Goal: Navigation & Orientation: Understand site structure

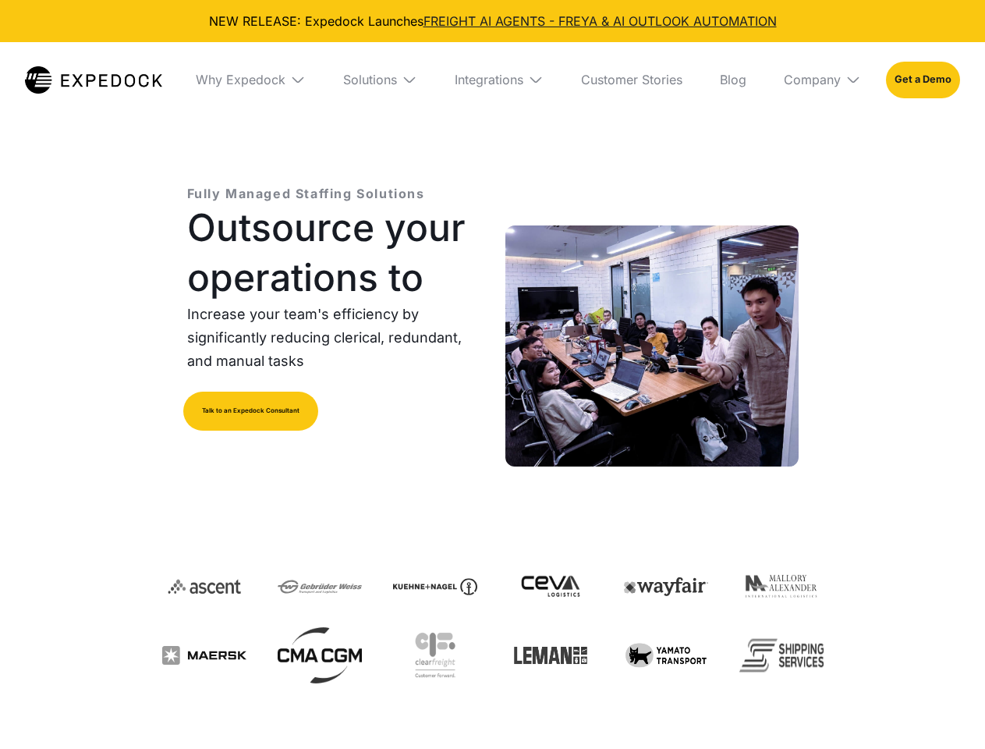
select select
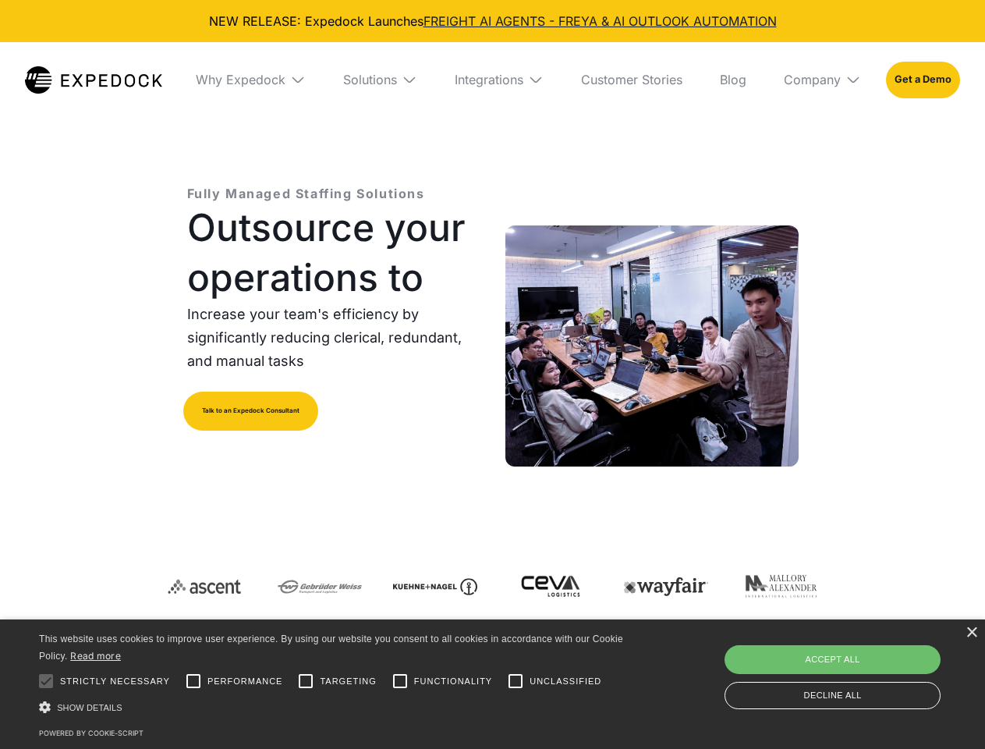
click at [492, 80] on div "Integrations" at bounding box center [489, 80] width 69 height 16
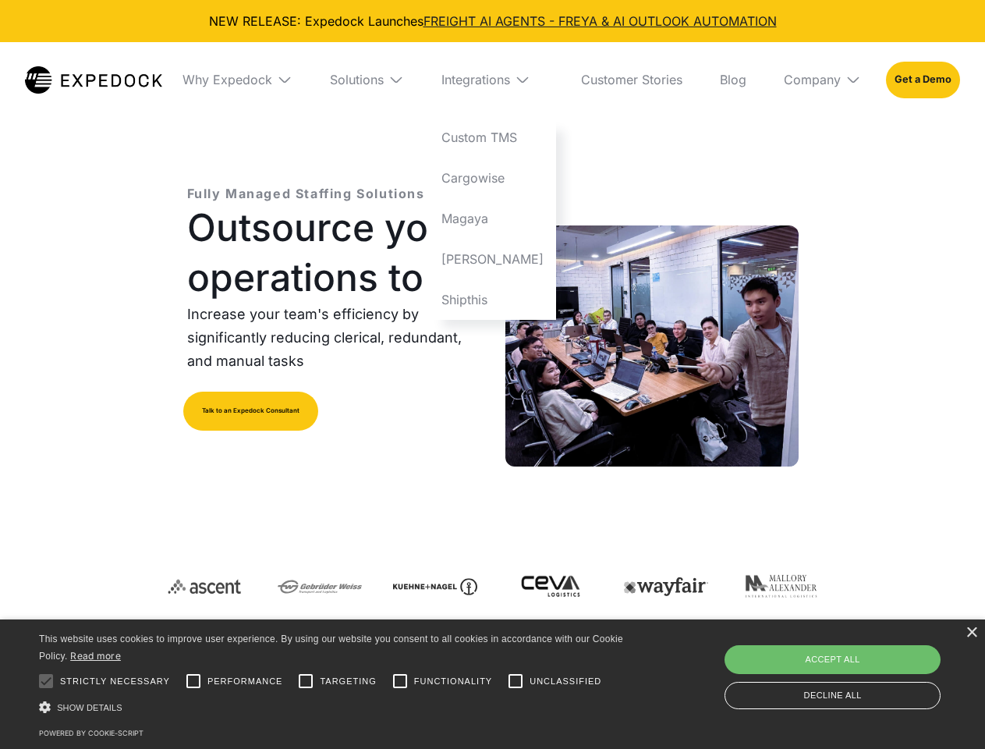
click at [250, 80] on div "Why Expedock" at bounding box center [227, 80] width 90 height 16
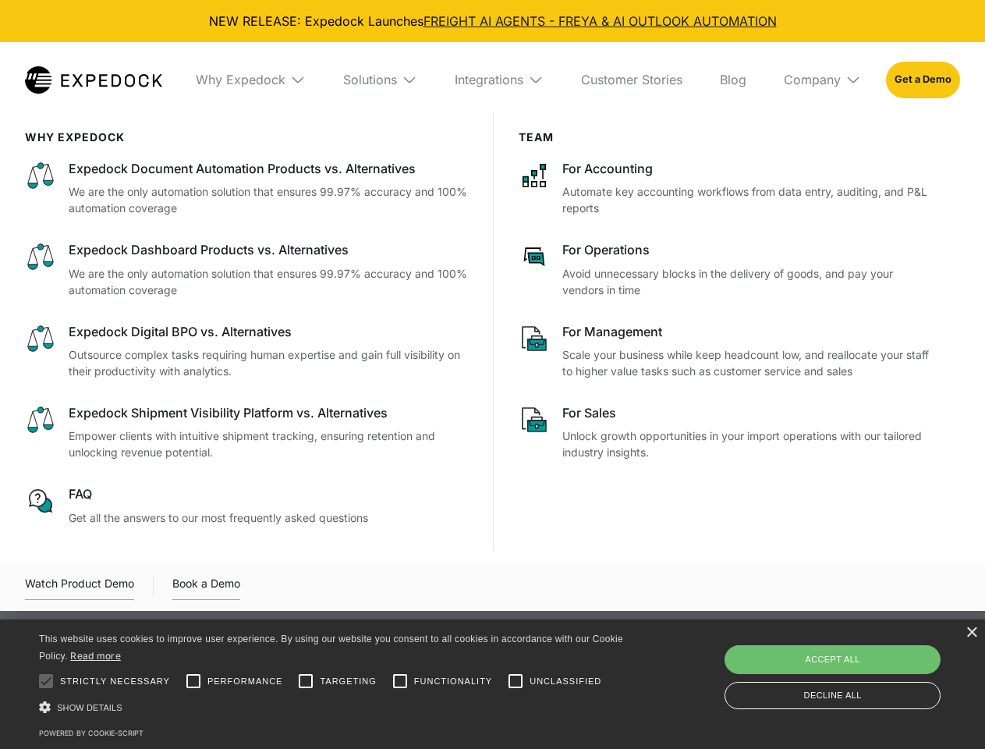
click at [380, 80] on div "Solutions" at bounding box center [370, 80] width 54 height 16
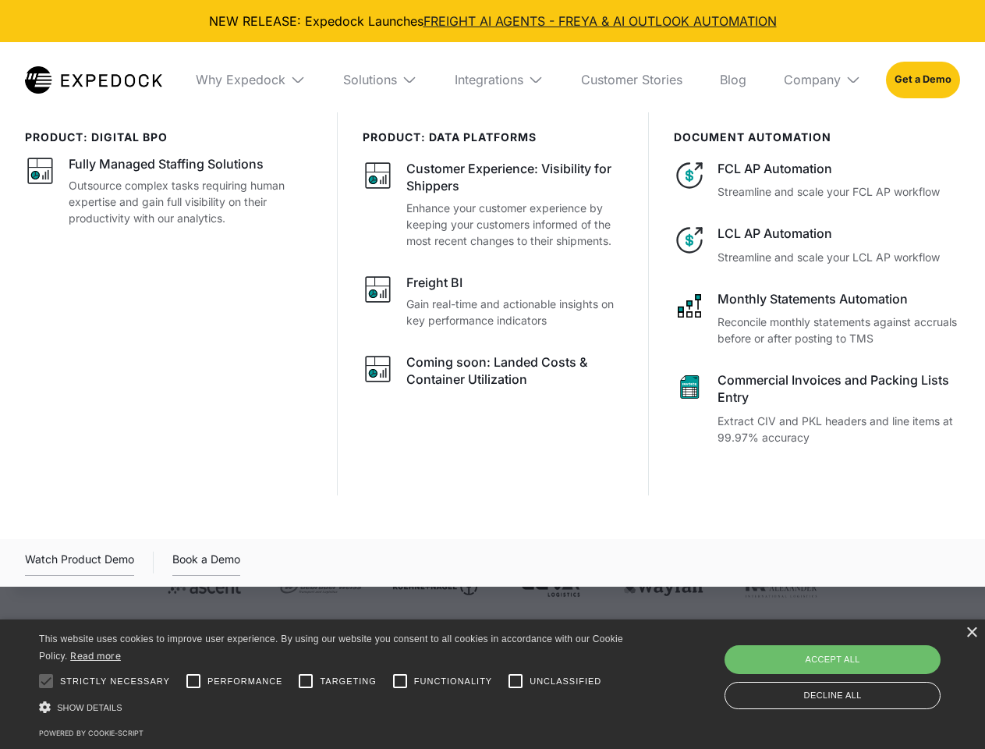
click at [499, 80] on div "Integrations" at bounding box center [489, 80] width 69 height 16
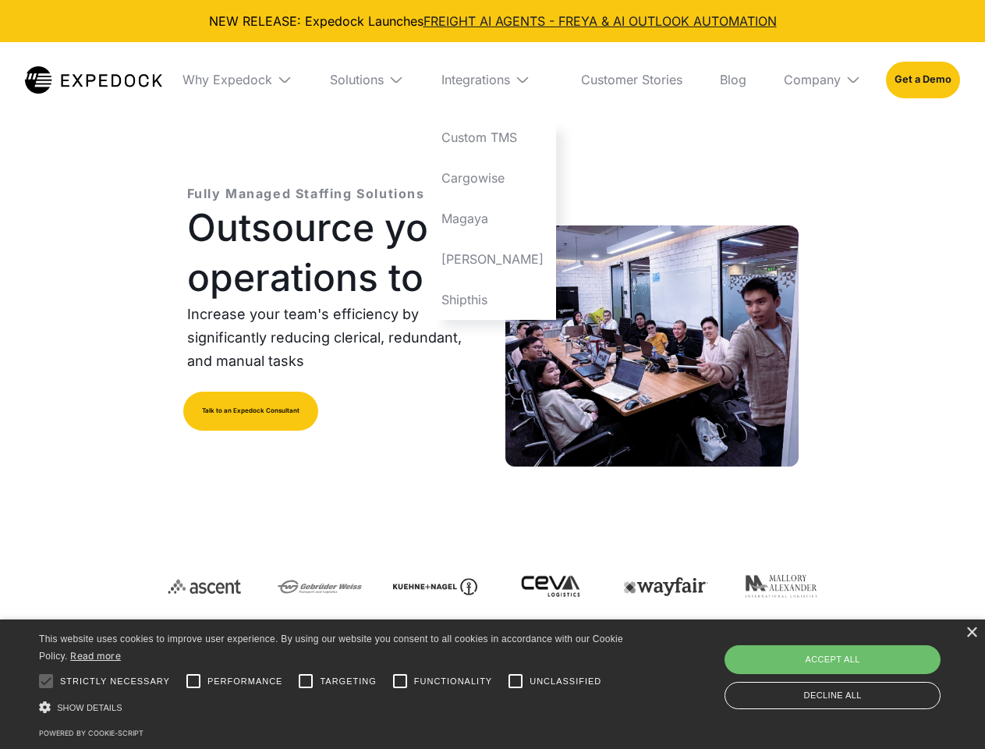
click at [822, 80] on div "Company" at bounding box center [812, 80] width 57 height 16
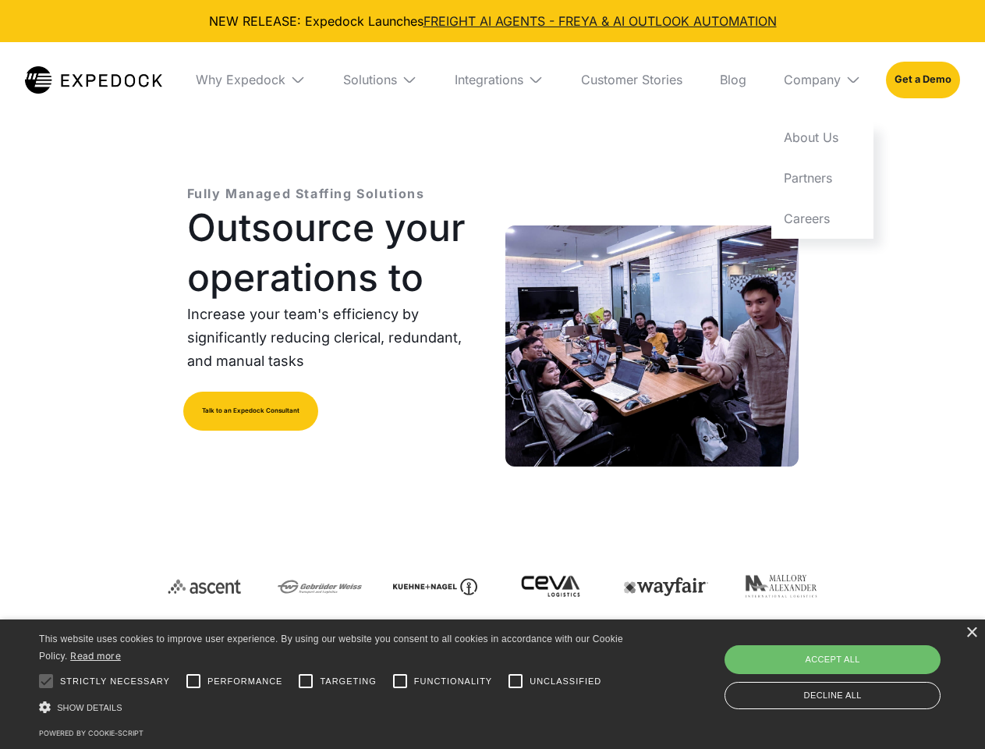
click at [46, 681] on div at bounding box center [45, 680] width 31 height 31
click at [193, 681] on input "Performance" at bounding box center [193, 680] width 31 height 31
checkbox input "true"
